Goal: Task Accomplishment & Management: Manage account settings

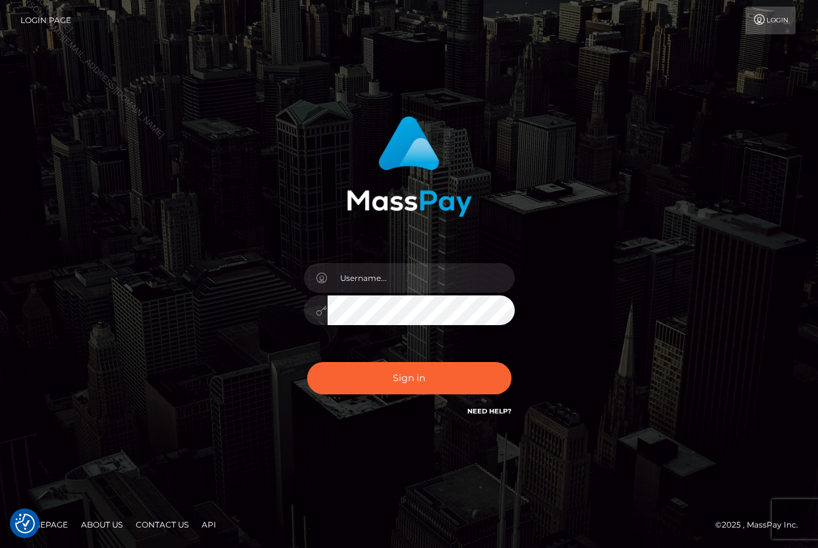
checkbox input "true"
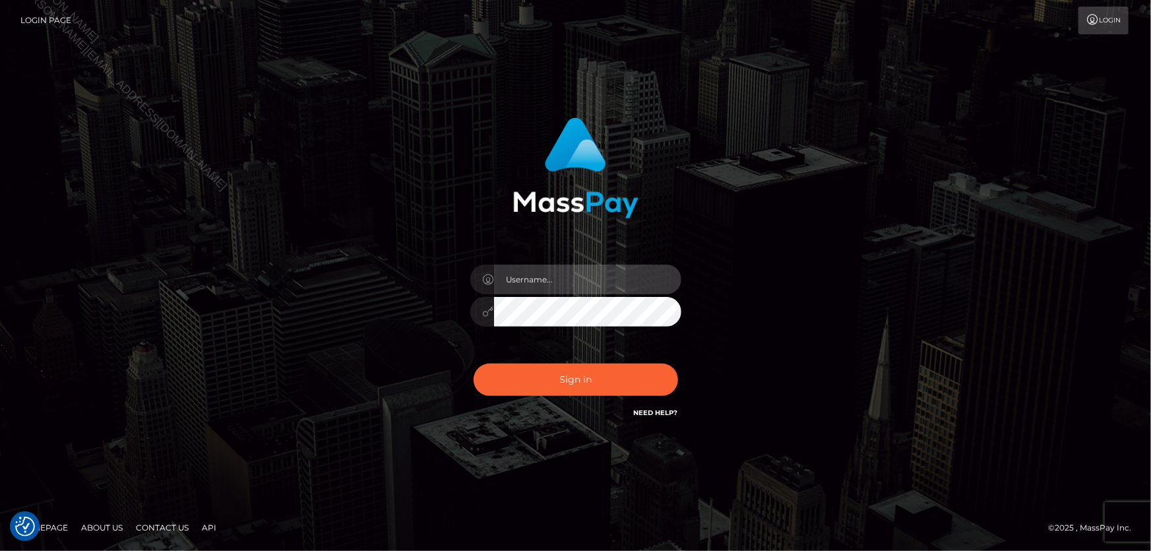
type input "Lorelee"
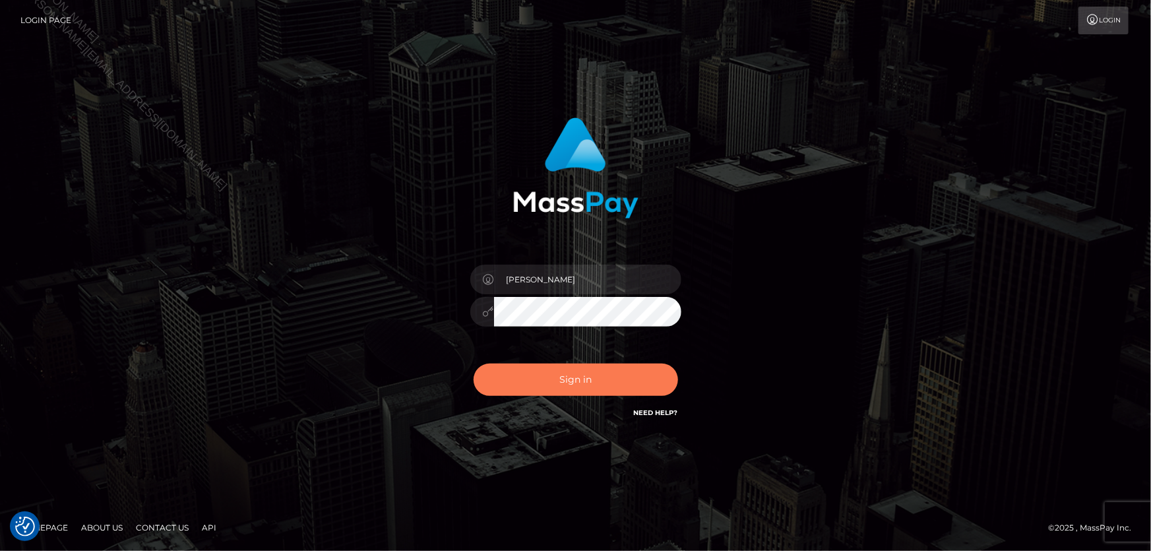
click at [552, 382] on button "Sign in" at bounding box center [575, 379] width 204 height 32
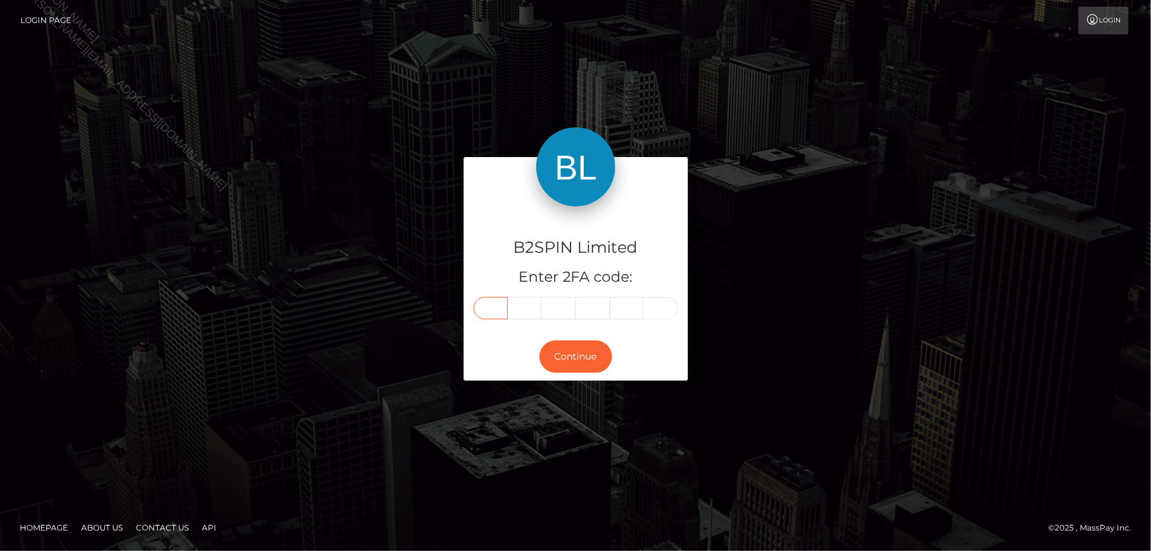
click at [489, 309] on input "text" at bounding box center [490, 308] width 34 height 22
type input "5"
type input "2"
type input "9"
type input "0"
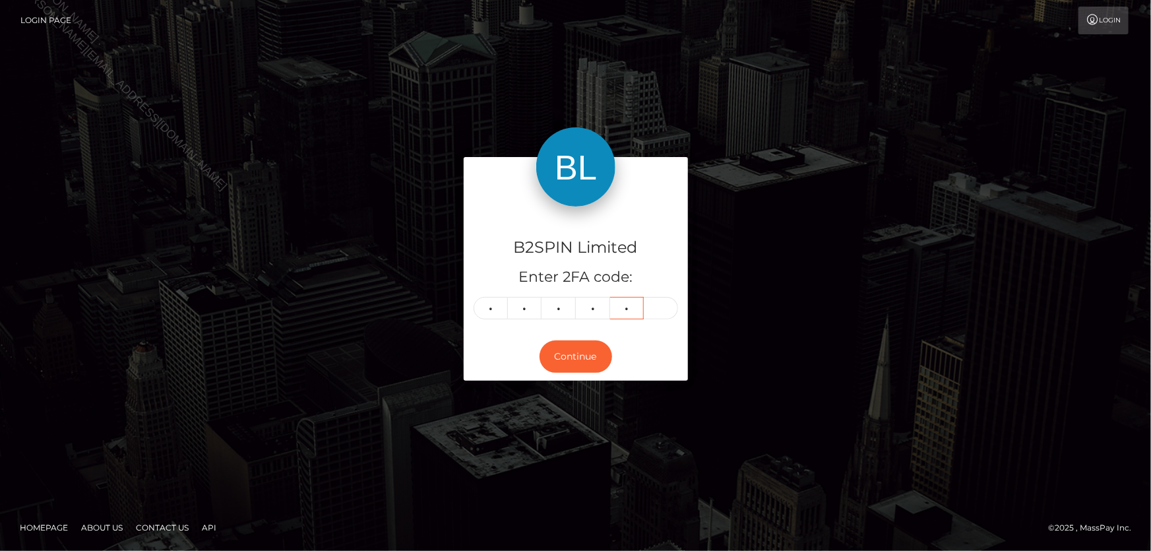
type input "0"
type input "5"
click at [569, 365] on button "Continue" at bounding box center [575, 356] width 73 height 32
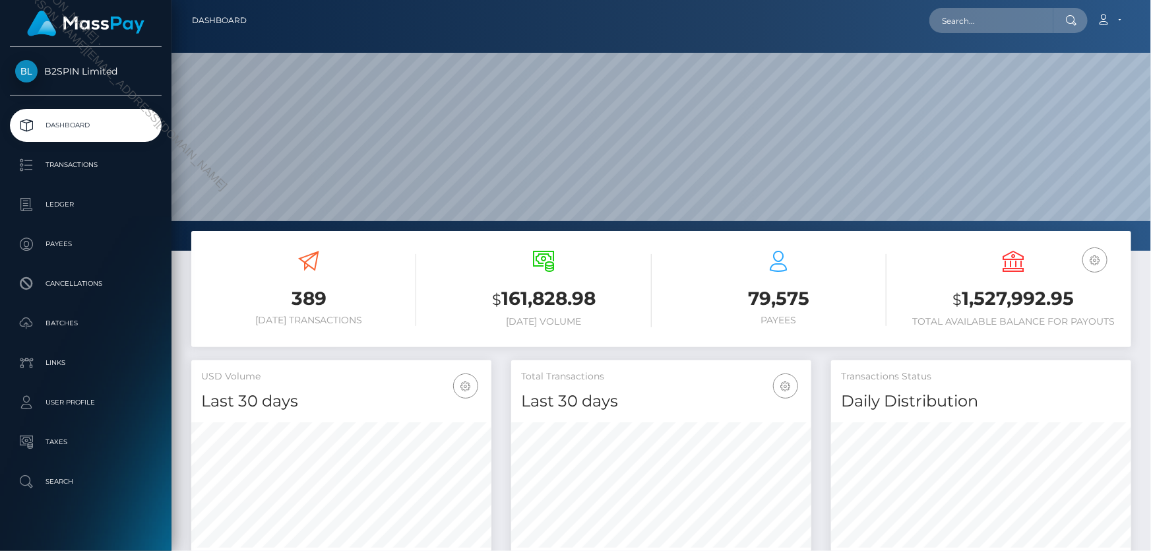
scroll to position [233, 299]
drag, startPoint x: 963, startPoint y: 295, endPoint x: 1097, endPoint y: 303, distance: 134.8
click at [1097, 303] on h3 "$ 1,527,992.95" at bounding box center [1013, 299] width 215 height 27
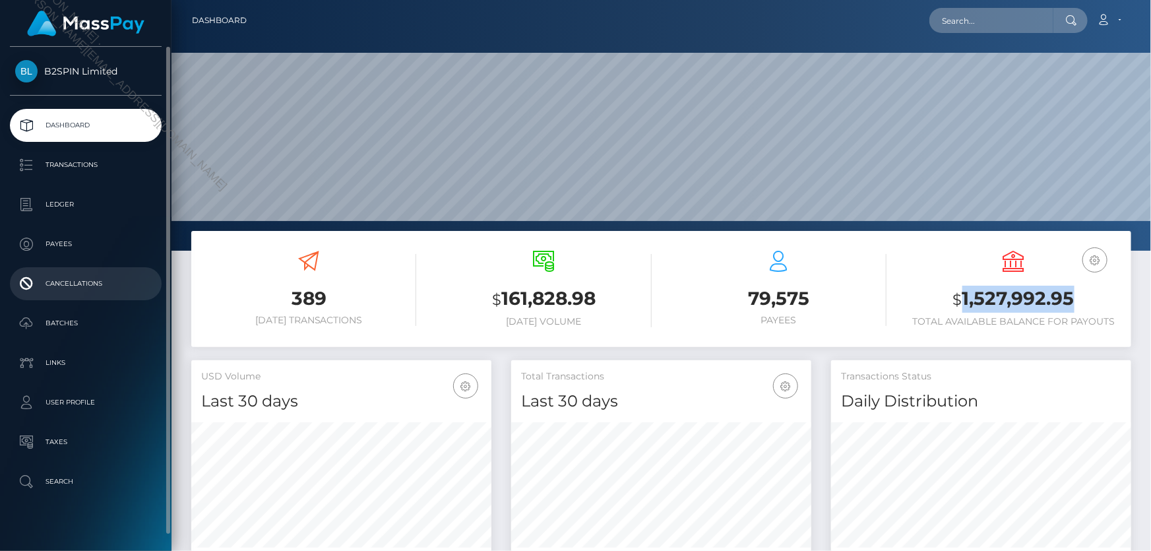
copy h3 "1,527,992.95"
